Goal: Contribute content: Add original content to the website for others to see

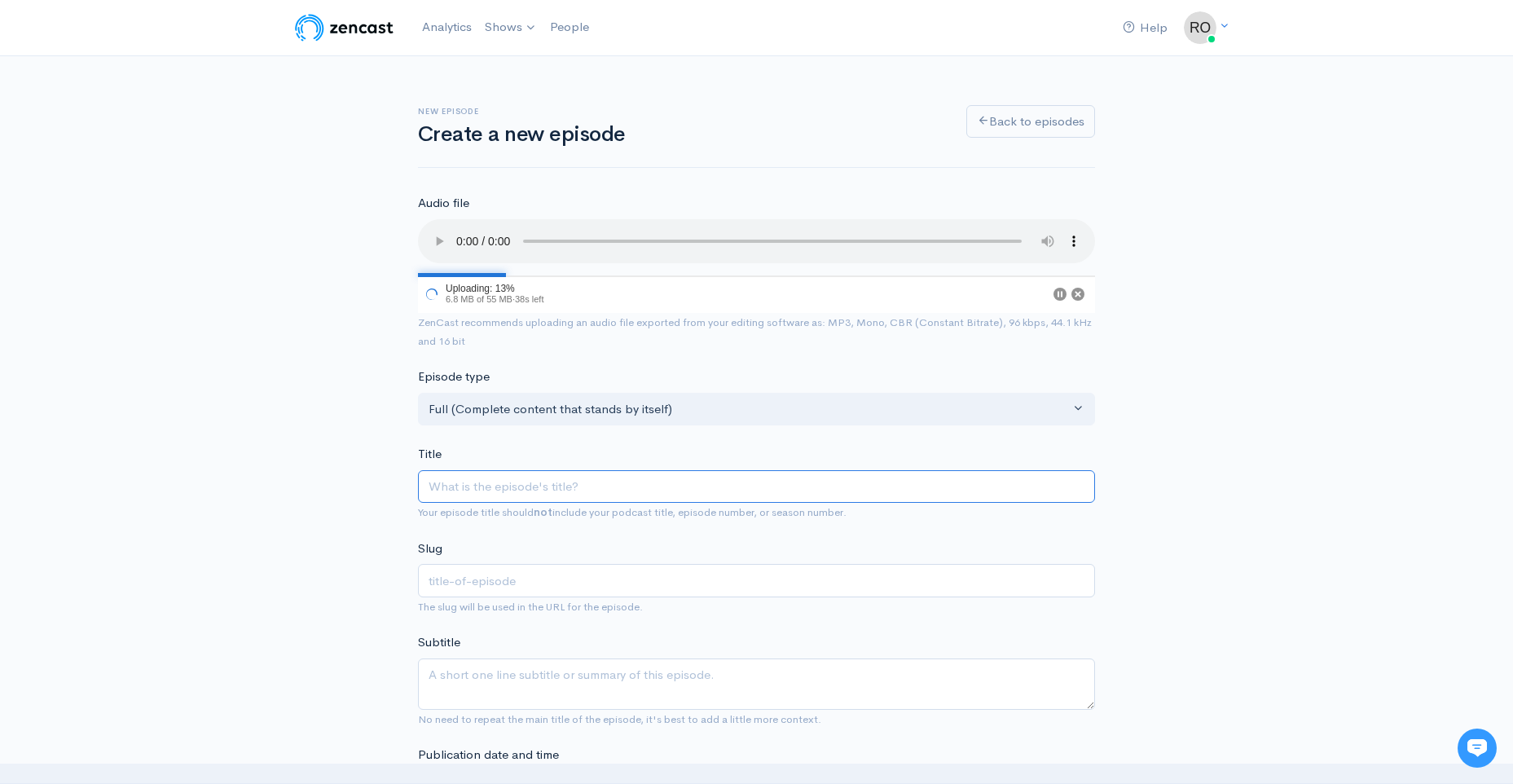
click at [465, 503] on input "Title" at bounding box center [756, 487] width 677 height 34
type input "S"
type input "s"
type input "Se"
type input "se"
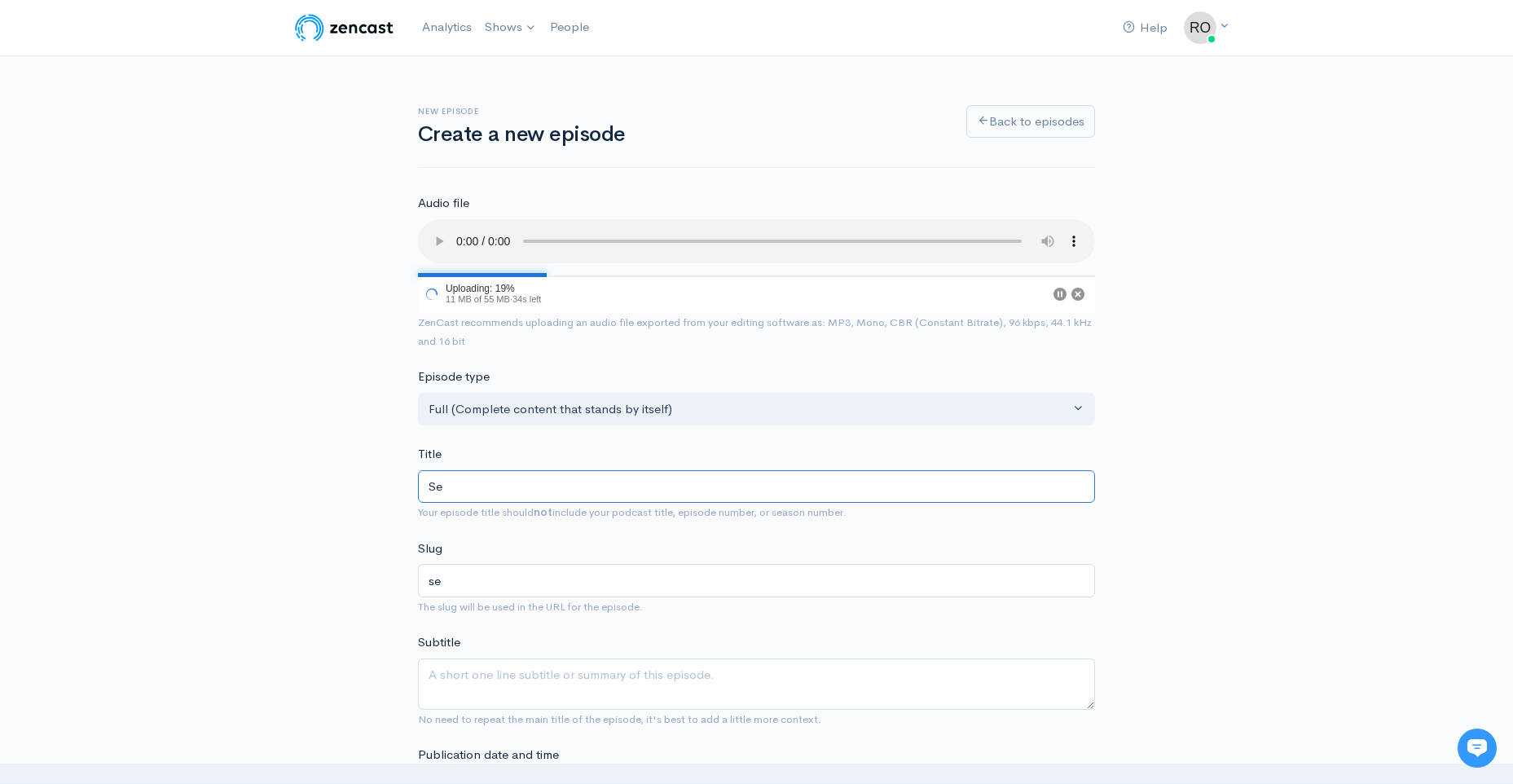
type input "Sep"
type input "sep"
type input "Sept"
type input "sept"
type input "[DATE]"
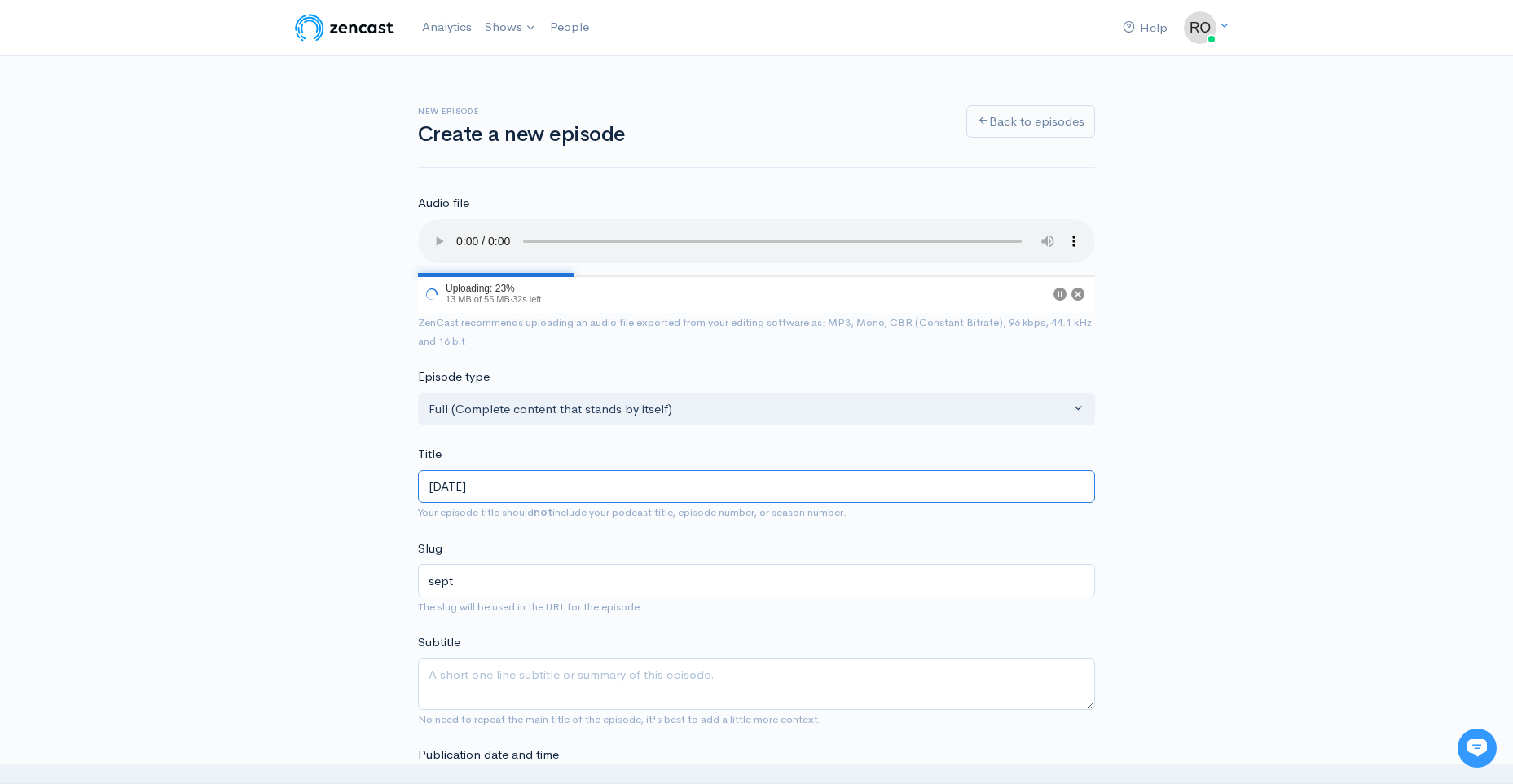
type input "sept-2"
type input "[DATE]"
type input "sept-21"
type input "[DATE], 2"
type input "sept-21-2"
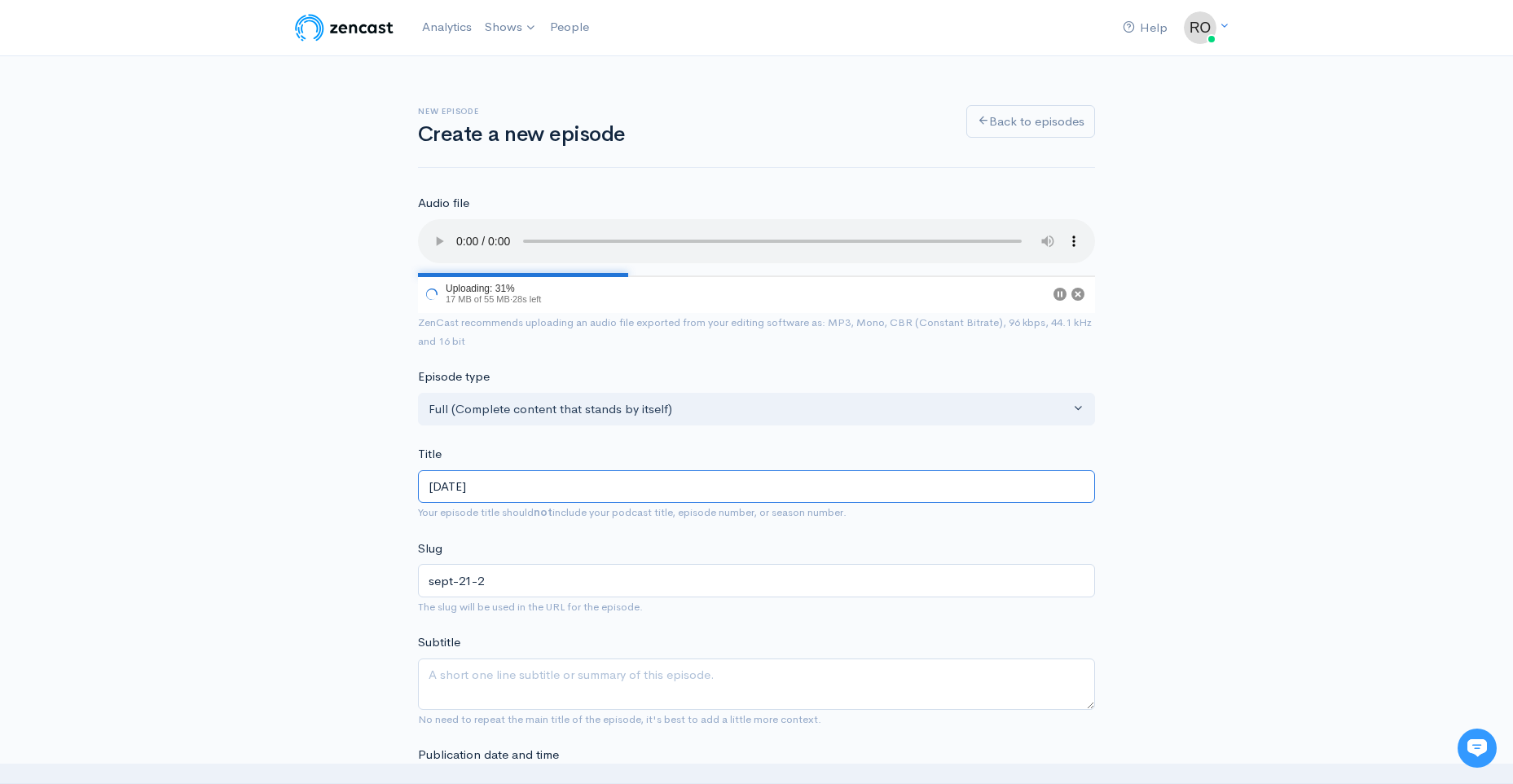
type input "[DATE], 202"
type input "[DATE]"
type input "[DATE] S"
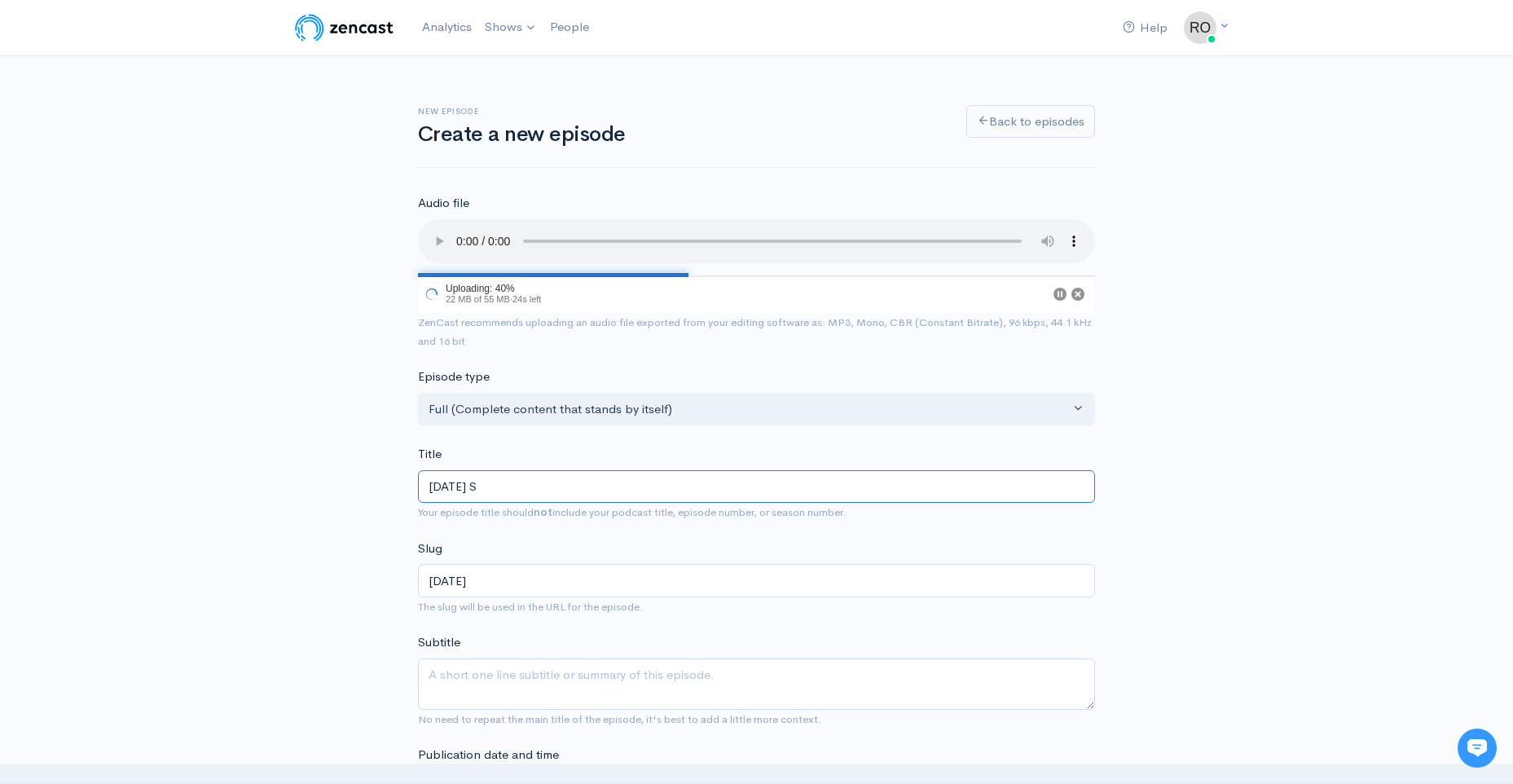
type input "[DATE]-s"
type input "[DATE] Sh"
type input "[DATE]-sh"
type input "[DATE] Sho"
type input "[DATE]-sho"
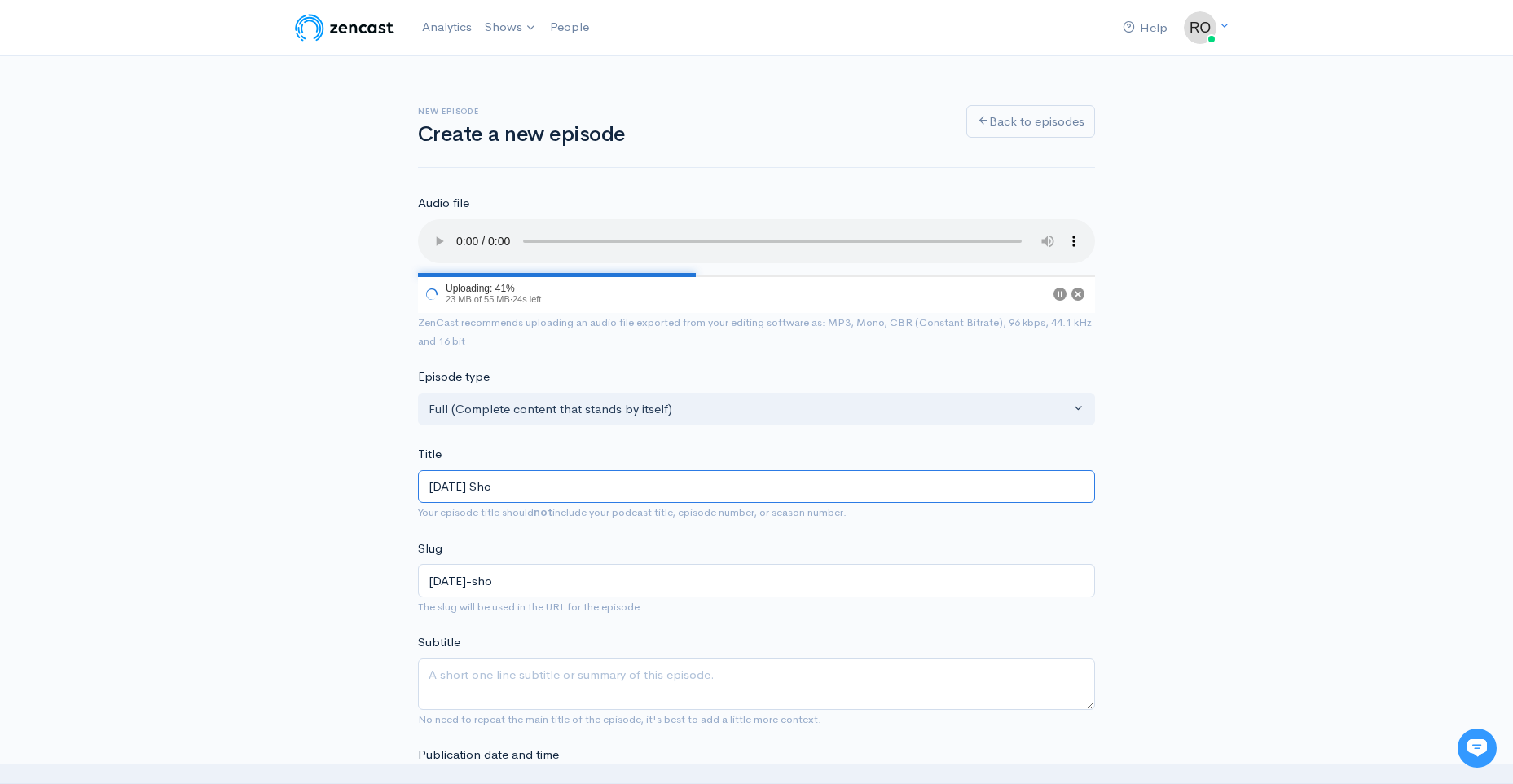
type input "[DATE] Show"
type input "[DATE]-show"
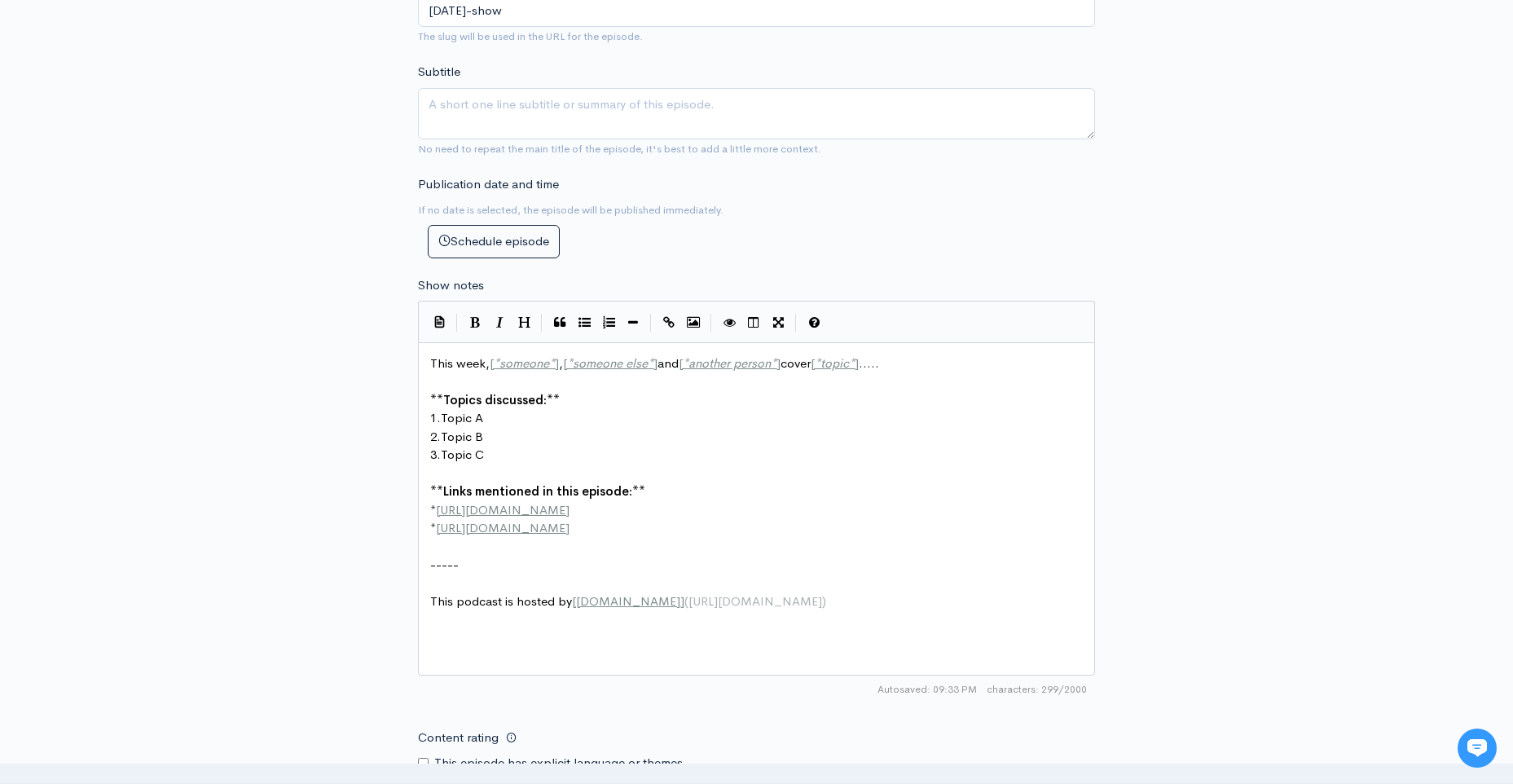
scroll to position [734, 0]
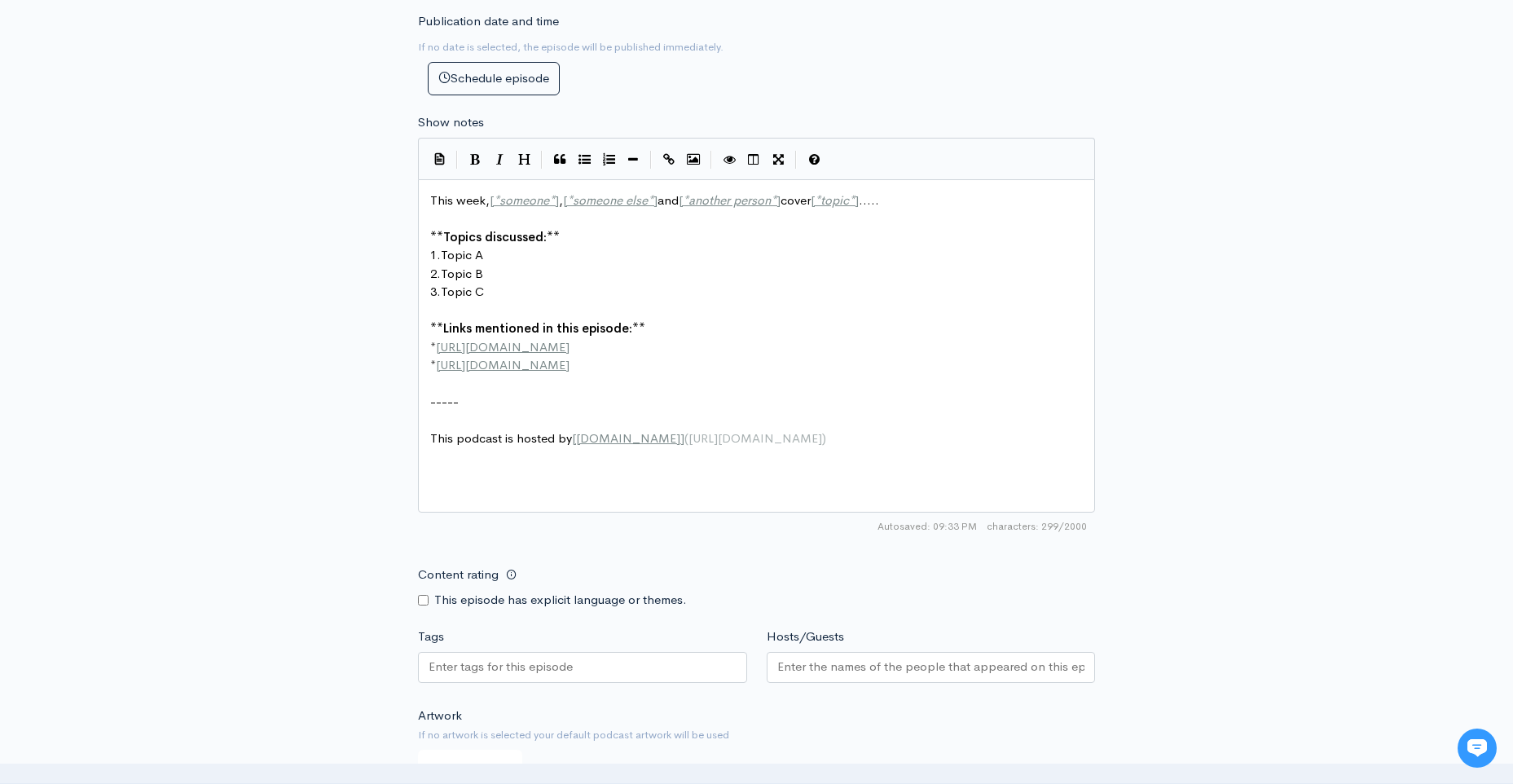
type input "[DATE] Show"
drag, startPoint x: 504, startPoint y: 446, endPoint x: 1019, endPoint y: 453, distance: 515.0
type textarea "Keee"
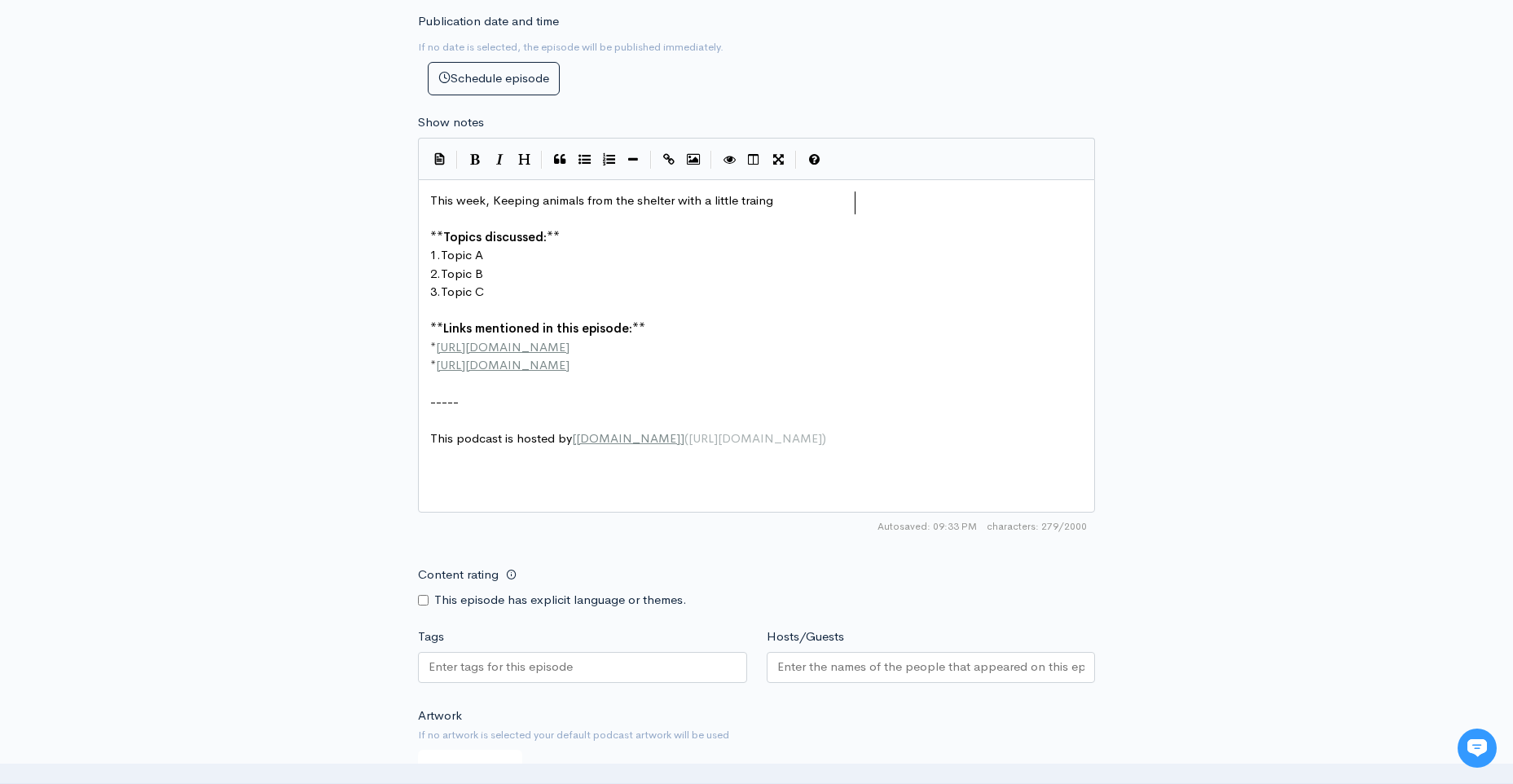
type textarea "ping animals from the shelter with a little traingi"
type textarea "ing."
click at [531, 265] on pre "1. Topic A" at bounding box center [763, 255] width 671 height 19
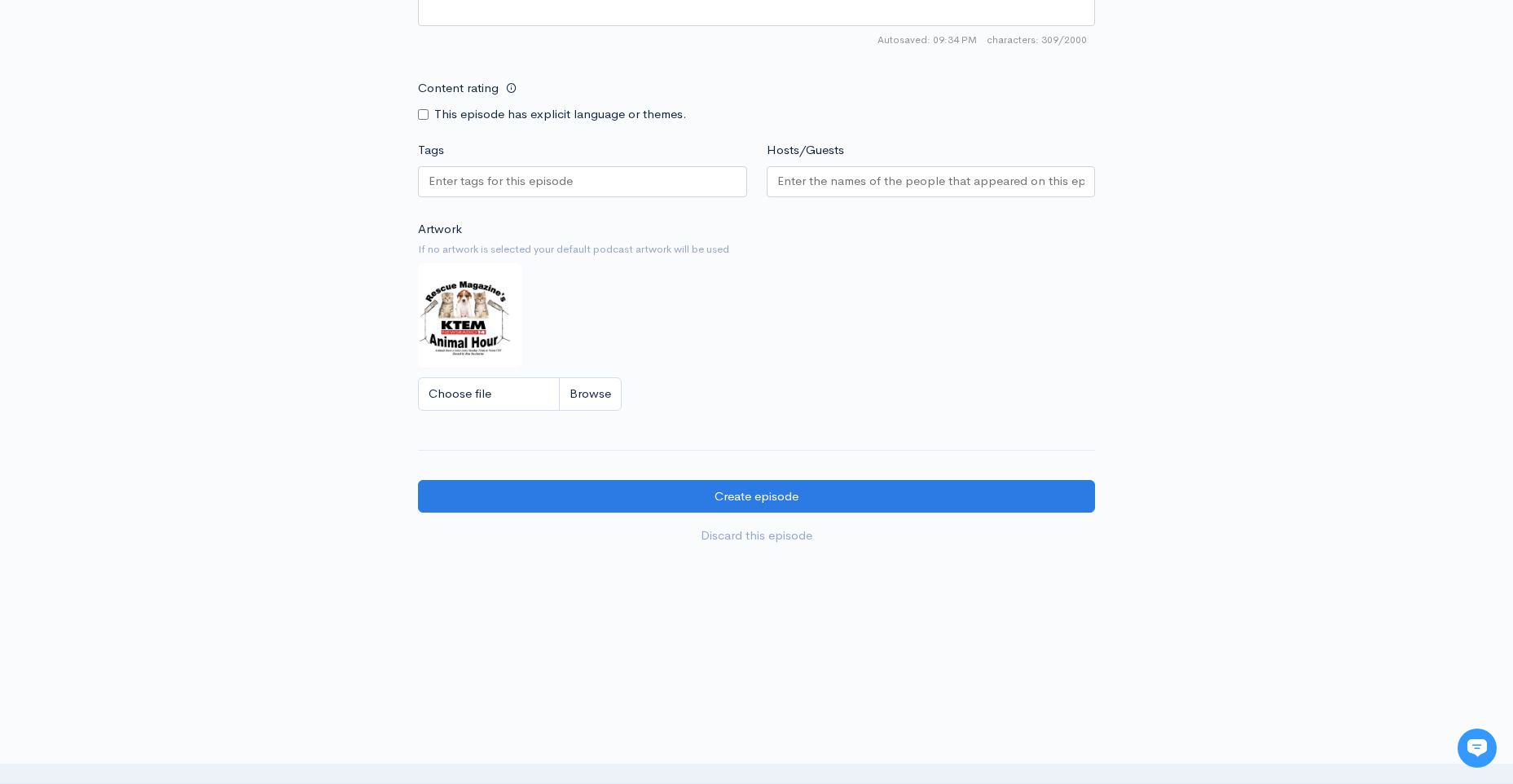
scroll to position [1350, 0]
type textarea "Training with [PERSON_NAME]"
click at [481, 191] on input "Tags" at bounding box center [520, 181] width 183 height 19
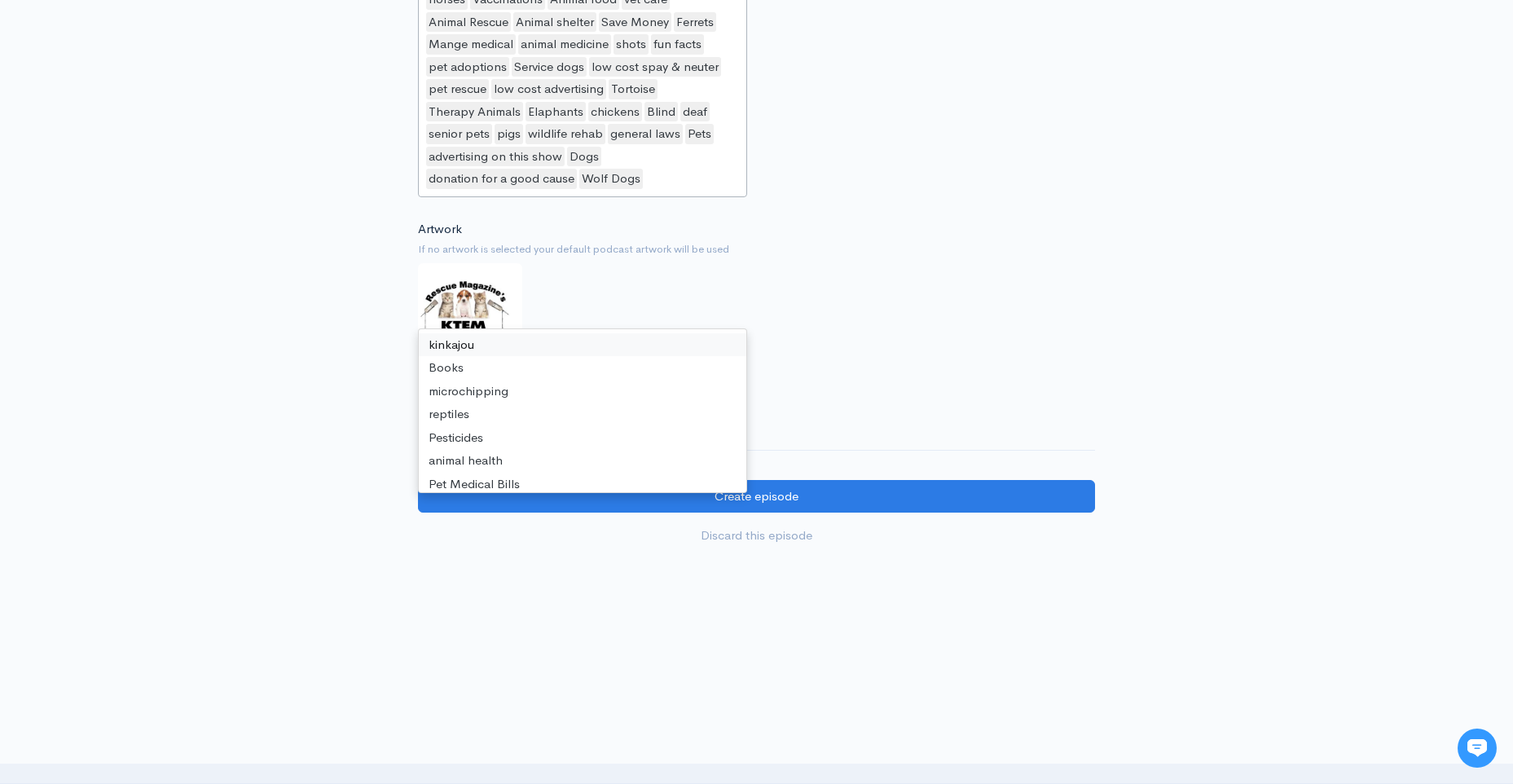
scroll to position [1595, 0]
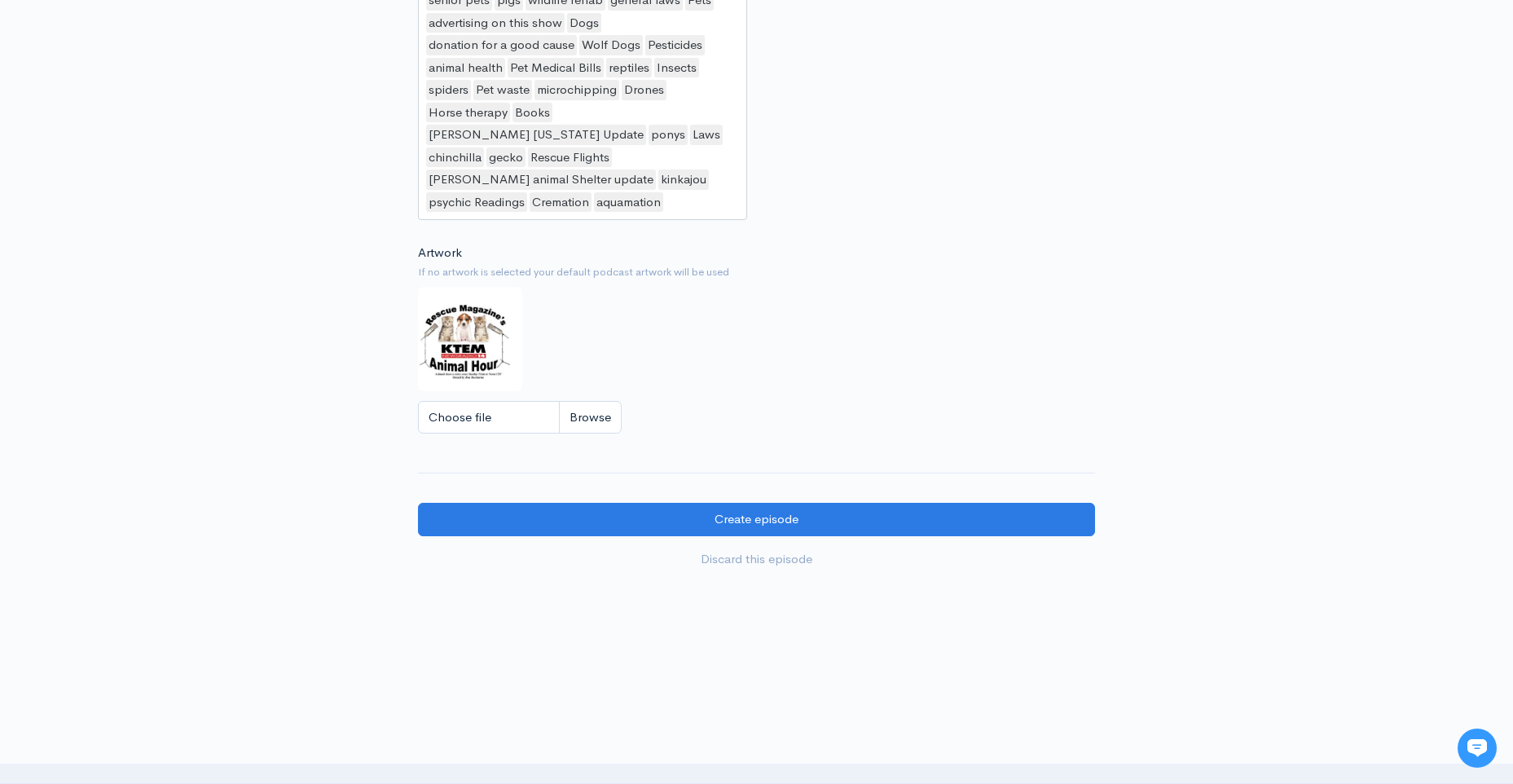
click at [661, 444] on div "Artwork If no artwork is selected your default podcast artwork will be used Cho…" at bounding box center [756, 344] width 677 height 201
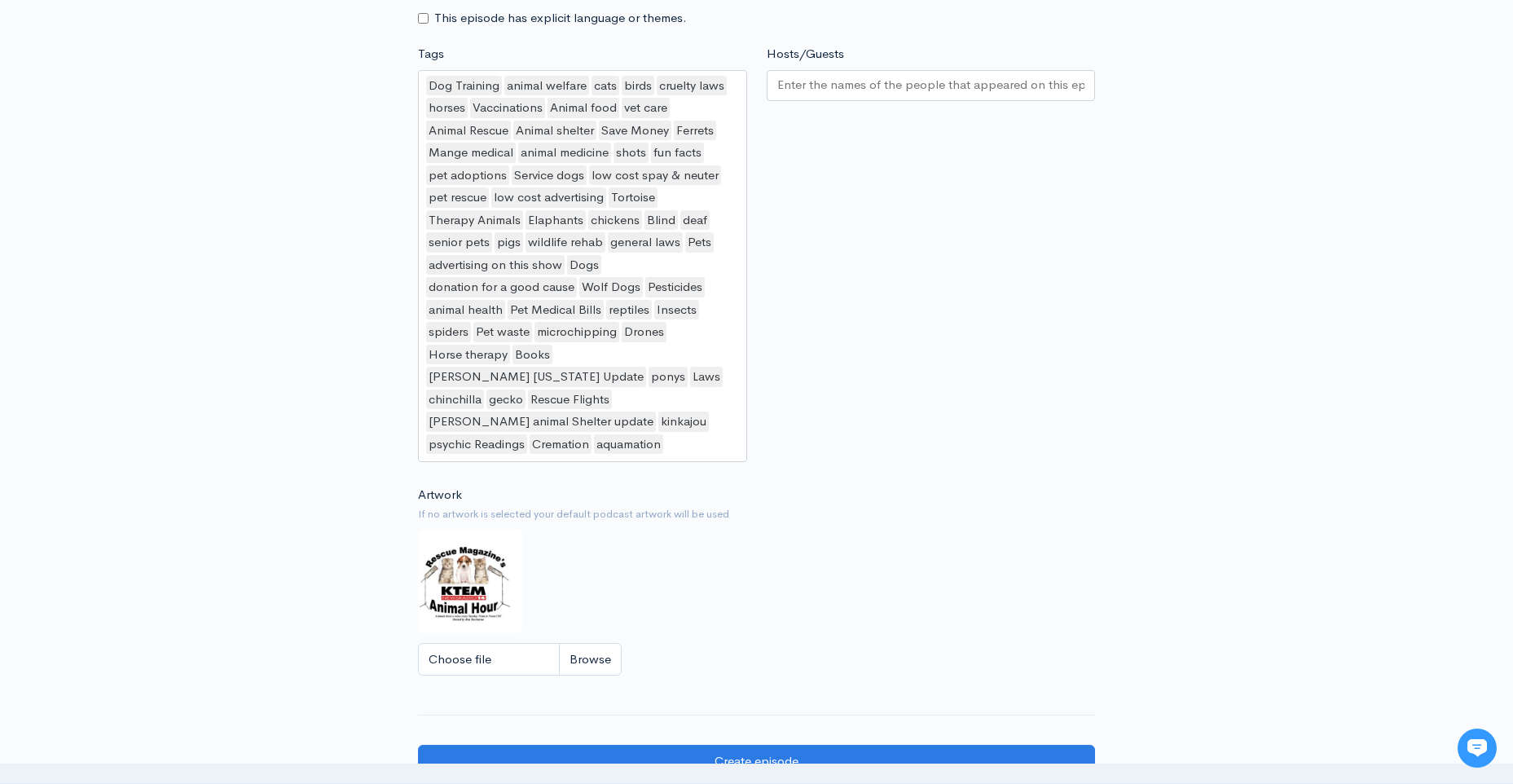
scroll to position [1350, 0]
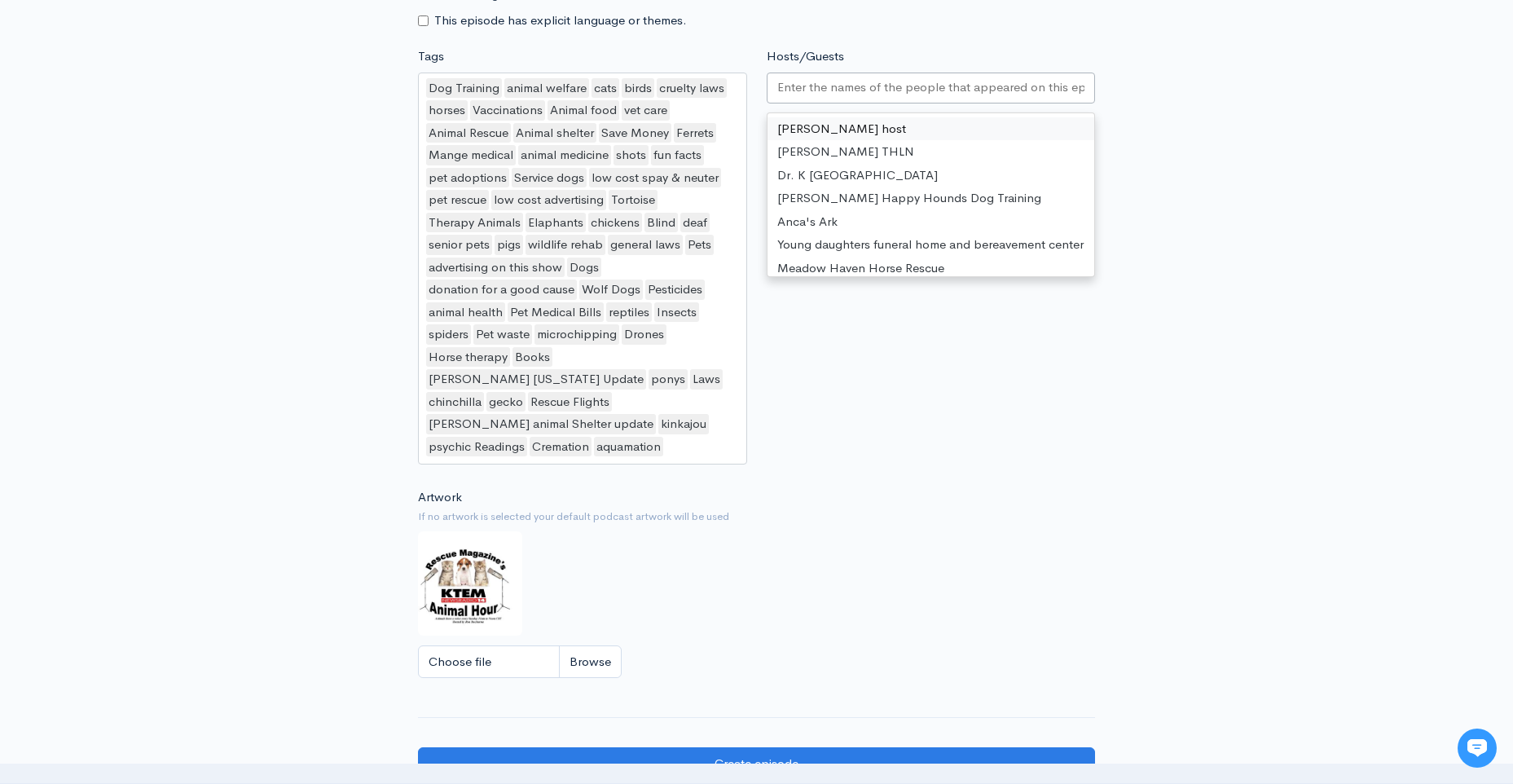
click at [805, 97] on input "Hosts/Guests" at bounding box center [931, 87] width 308 height 19
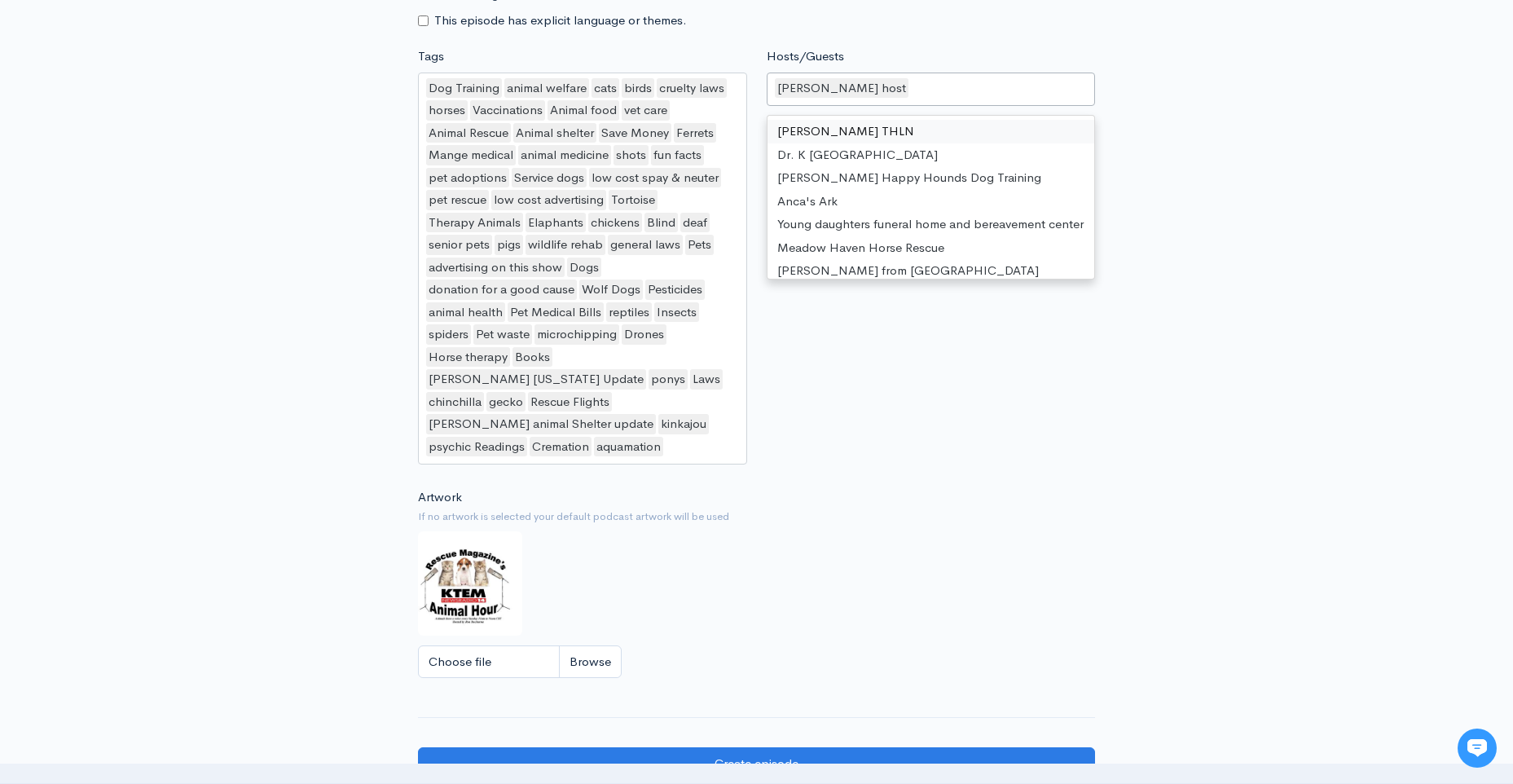
type input "p"
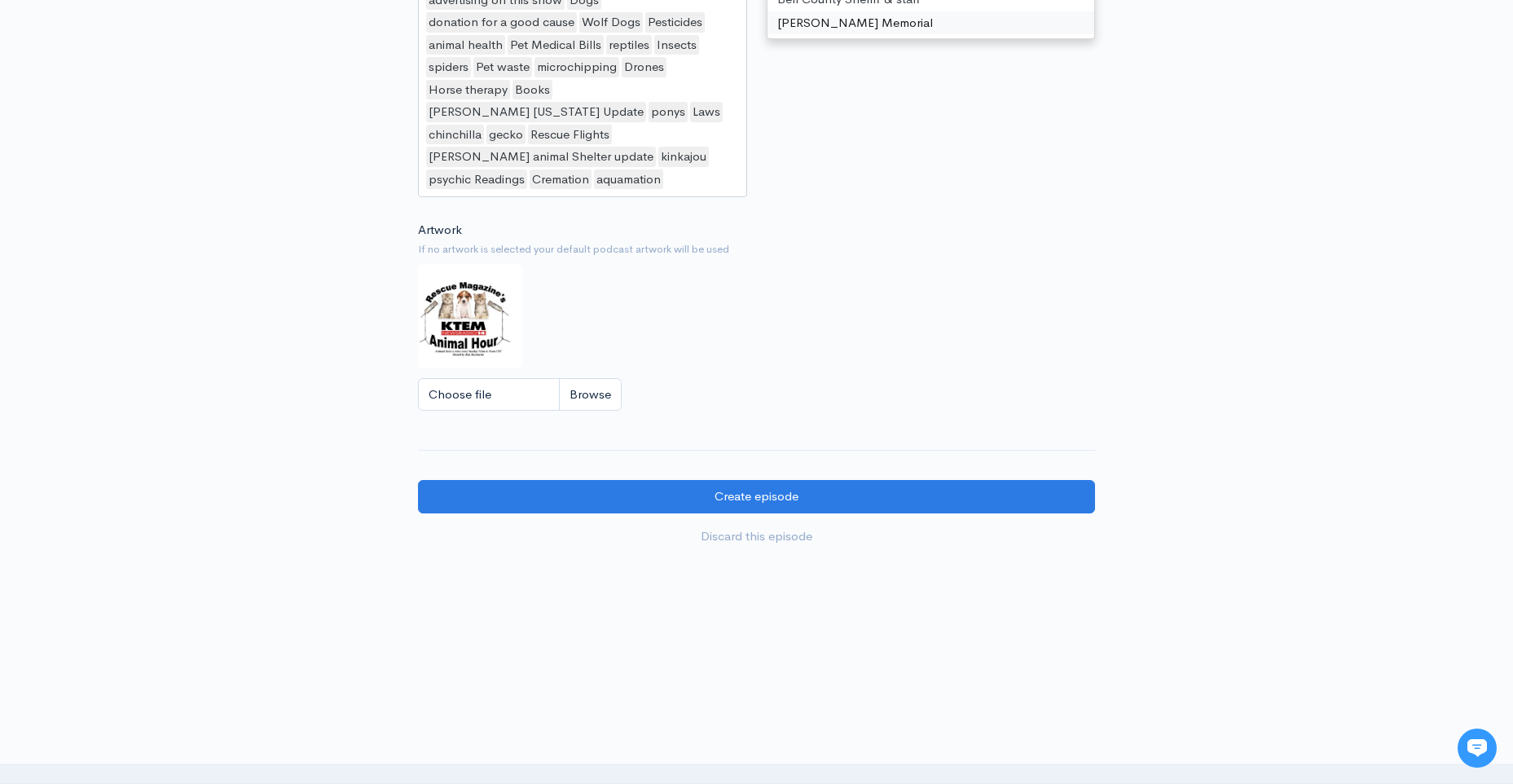
scroll to position [2002, 0]
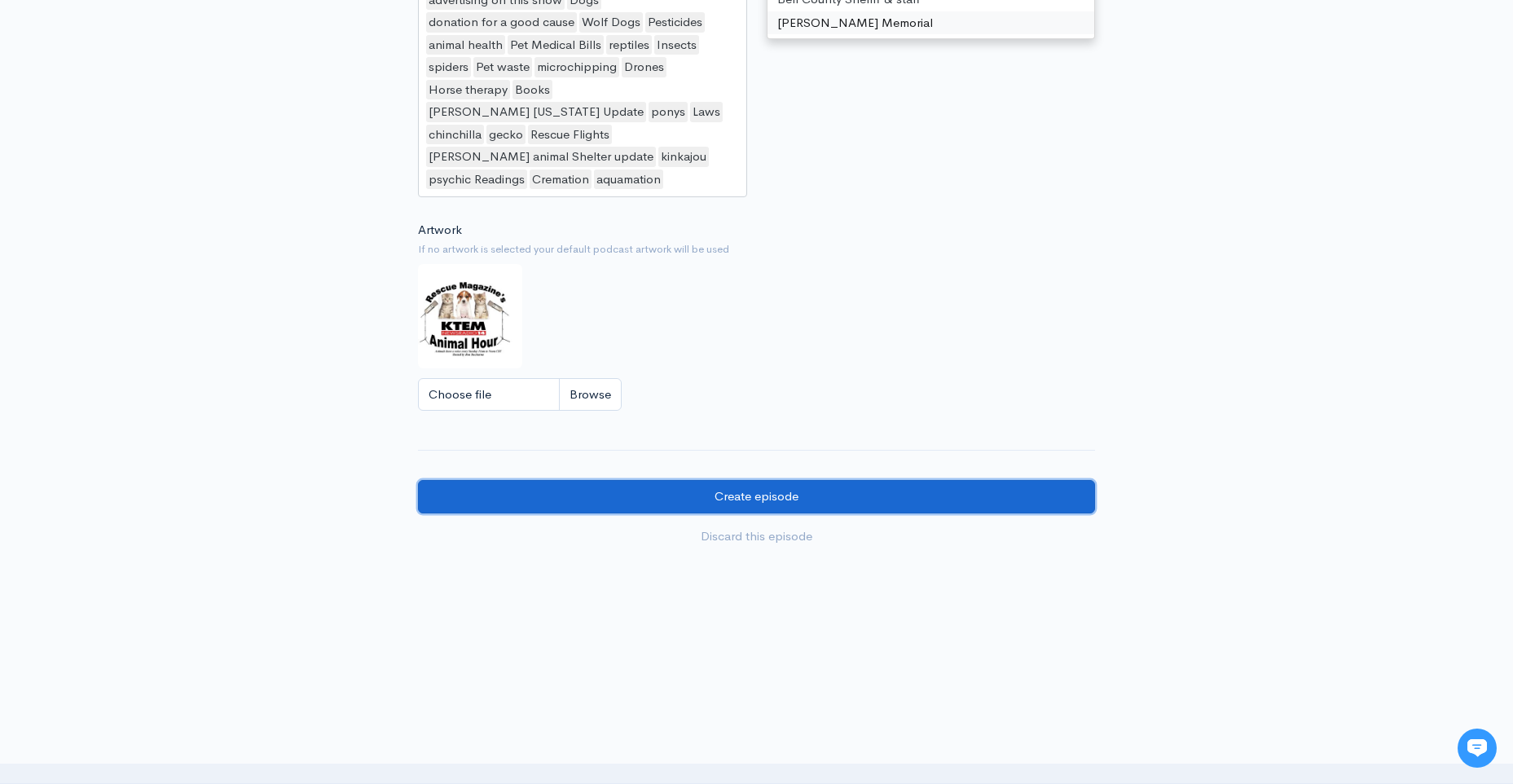
click at [826, 513] on input "Create episode" at bounding box center [756, 496] width 677 height 34
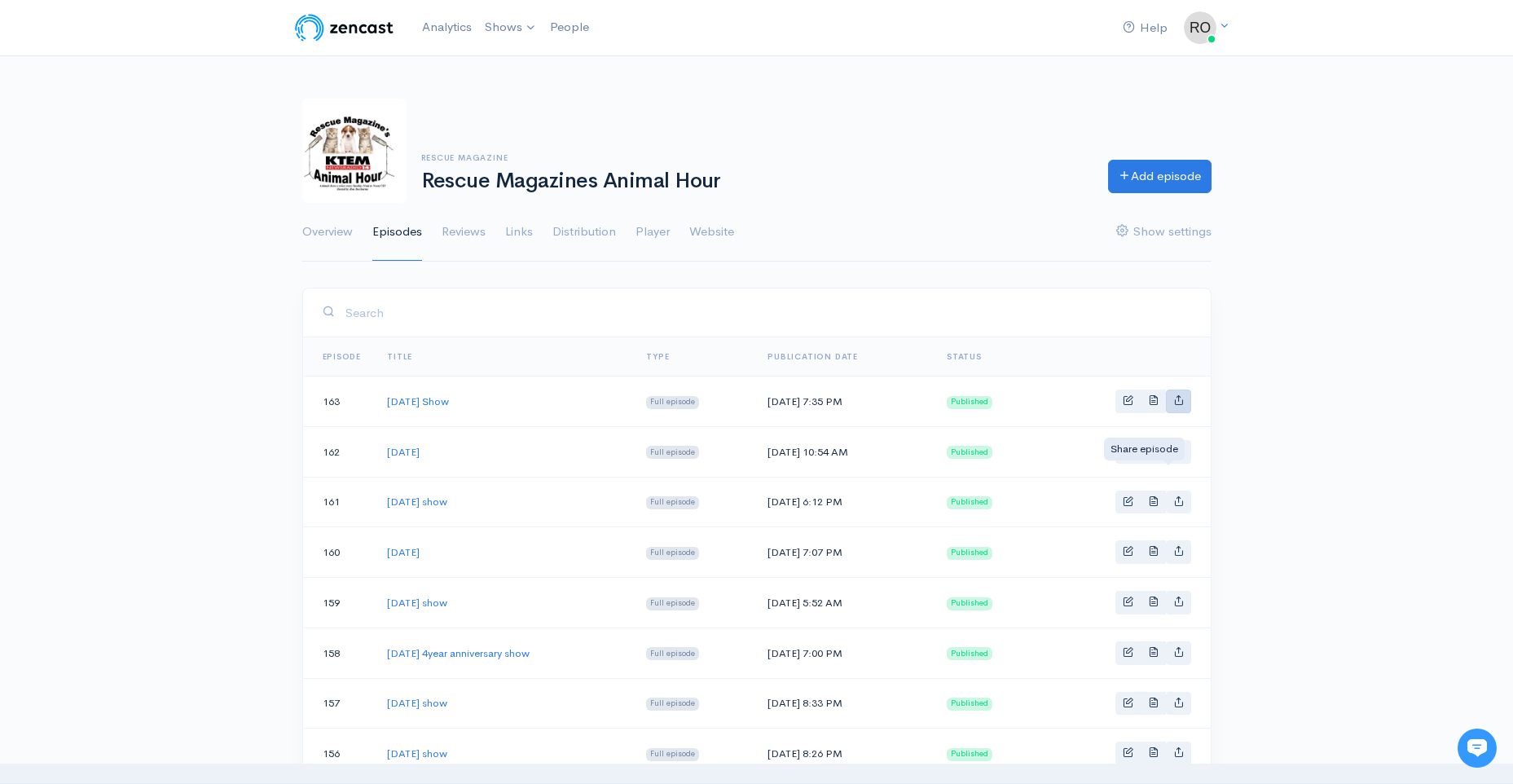
click at [1173, 405] on icon "Basic example" at bounding box center [1178, 399] width 11 height 11
type input "https://rescue-magazines-animal-hour.zencast.website/episodes/sept-21-2025-show"
type input "https://media.zencast.fm/rescue-magazines-animal-hour/5ad1a5d0-ea06-456d-a14d-9…"
type input "<iframe src='https://share.zencast.fm/embed/episode/5ad1a5d0-ea06-456d-a14d-97b…"
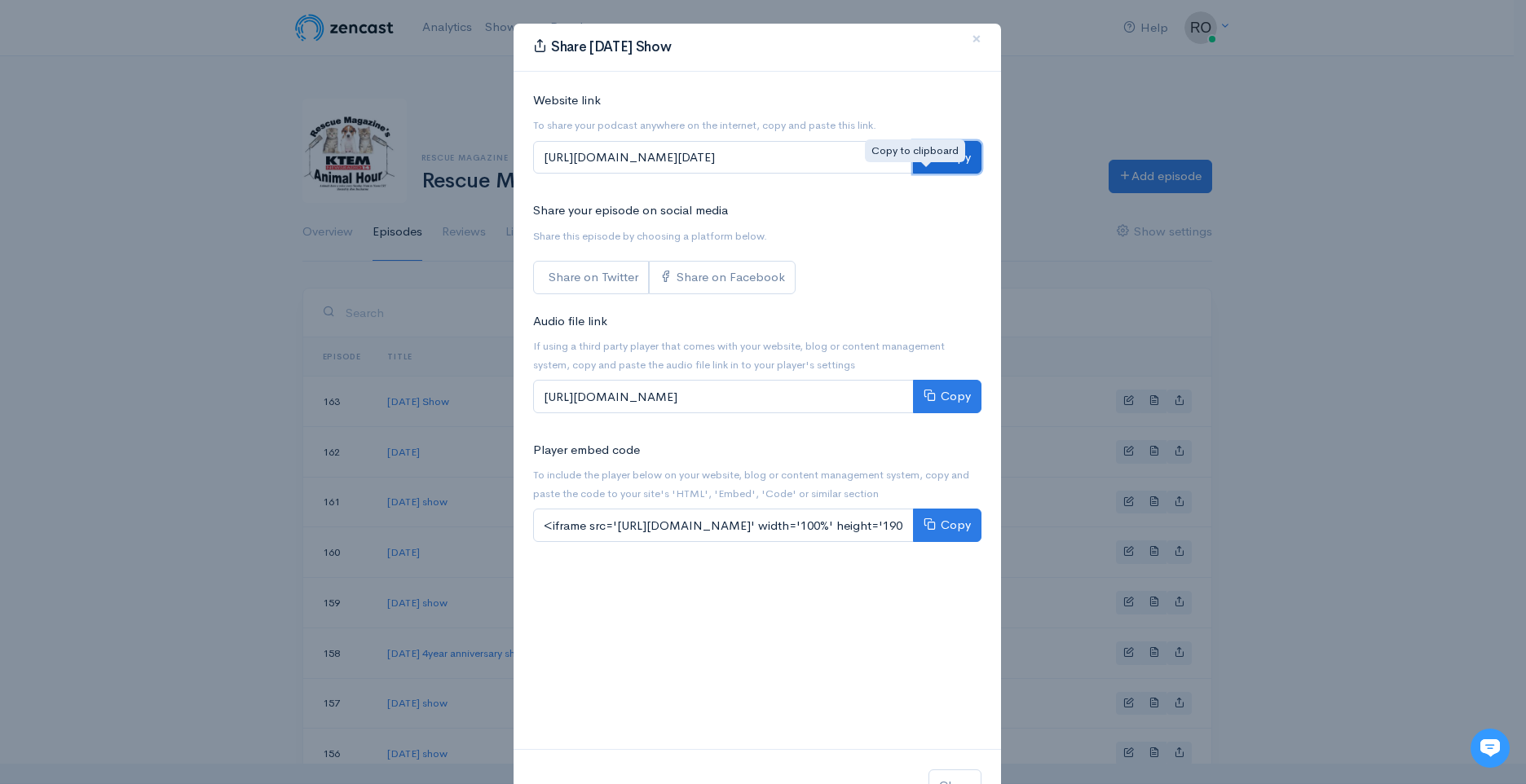
click at [935, 174] on button "Copy" at bounding box center [947, 157] width 68 height 34
